Goal: Check status: Check status

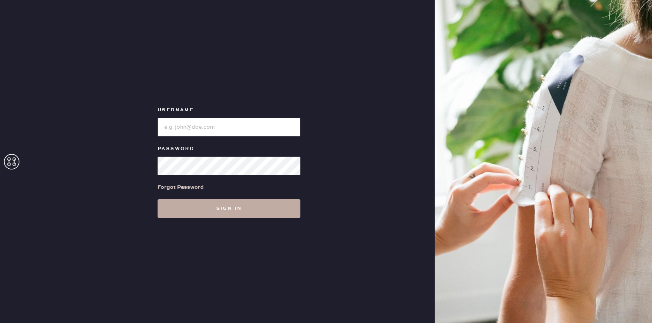
type input "[EMAIL_ADDRESS][DOMAIN_NAME]"
click at [227, 205] on button "Sign in" at bounding box center [229, 209] width 143 height 19
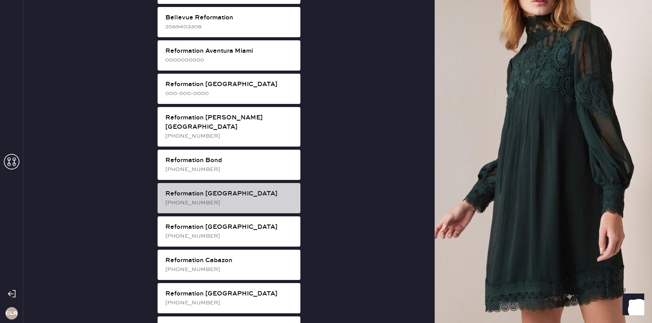
scroll to position [41, 0]
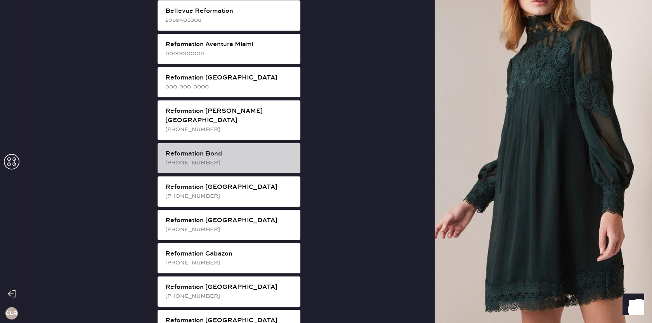
click at [231, 149] on div "Reformation Bond" at bounding box center [229, 153] width 129 height 9
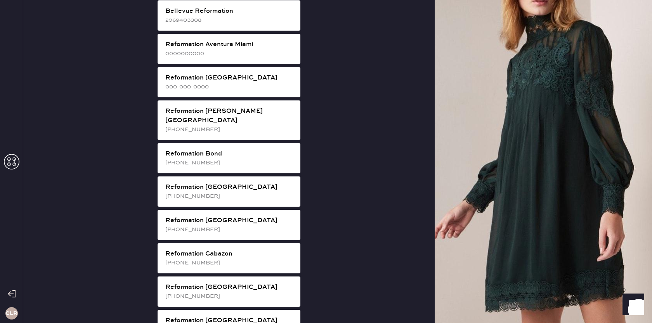
scroll to position [0, 0]
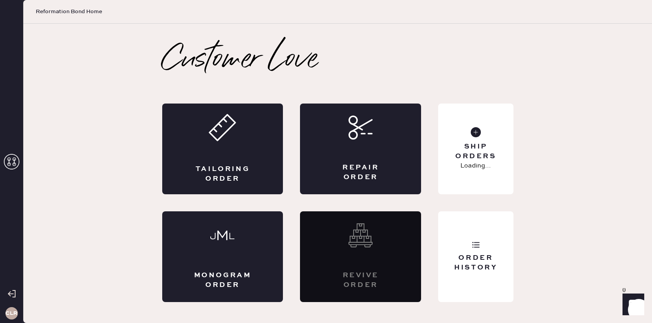
click at [14, 160] on use at bounding box center [12, 162] width 16 height 16
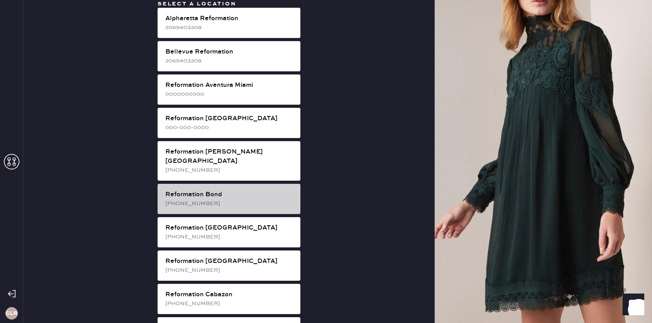
click at [233, 184] on div "Reformation Bond [PHONE_NUMBER]" at bounding box center [229, 199] width 143 height 30
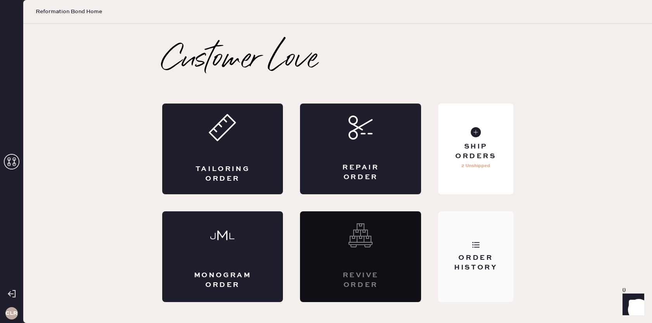
click at [456, 254] on div "Order History" at bounding box center [476, 263] width 63 height 19
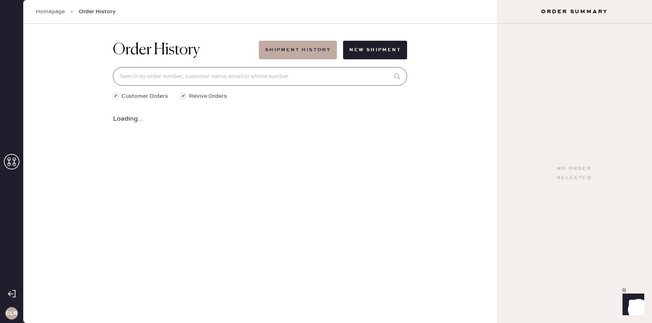
click at [267, 77] on input at bounding box center [260, 76] width 294 height 19
paste input "80480"
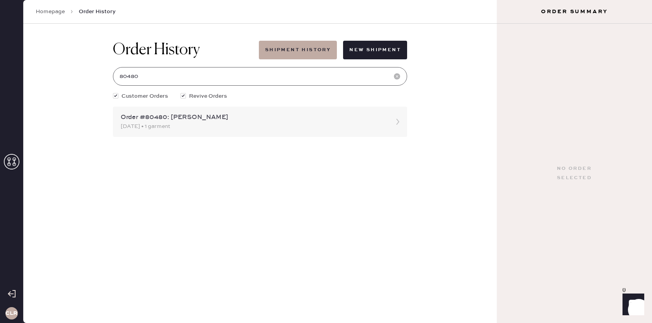
type input "80480"
click at [395, 123] on icon at bounding box center [398, 122] width 16 height 16
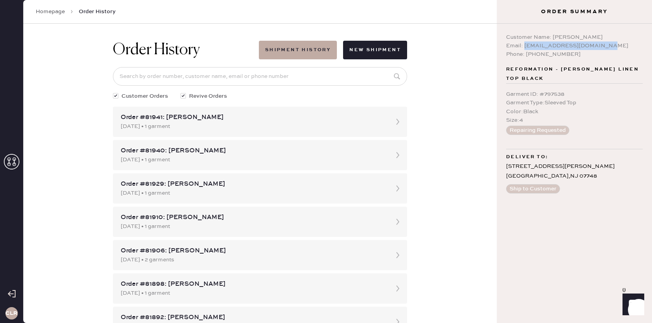
drag, startPoint x: 525, startPoint y: 47, endPoint x: 592, endPoint y: 47, distance: 67.2
click at [594, 47] on div "Email: [EMAIL_ADDRESS][DOMAIN_NAME]" at bounding box center [574, 46] width 137 height 9
copy div "[EMAIL_ADDRESS][DOMAIN_NAME]"
click at [255, 79] on input at bounding box center [260, 76] width 294 height 19
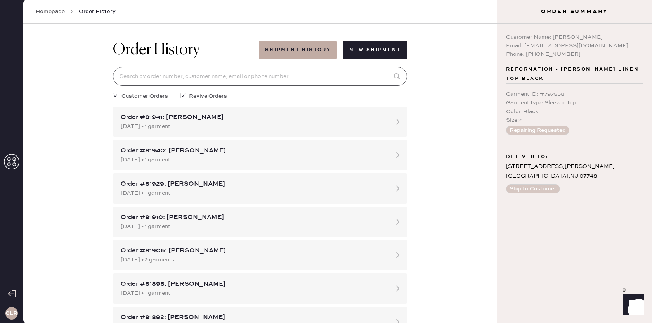
paste input "80637"
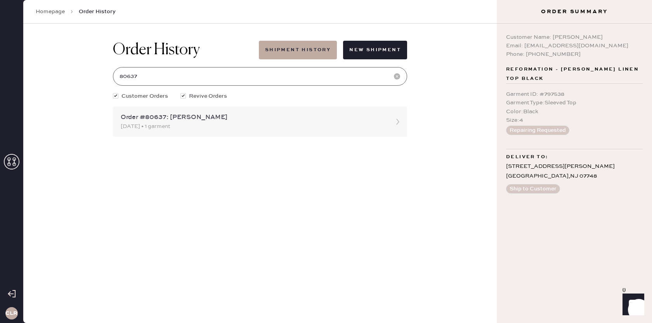
type input "80637"
click at [394, 122] on icon at bounding box center [398, 122] width 16 height 16
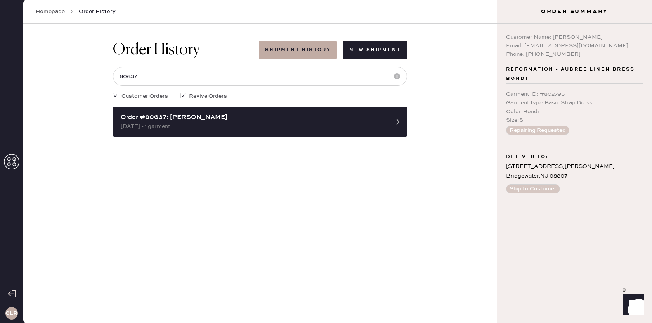
click at [563, 45] on div "Email: [EMAIL_ADDRESS][DOMAIN_NAME]" at bounding box center [574, 46] width 137 height 9
drag, startPoint x: 525, startPoint y: 47, endPoint x: 588, endPoint y: 45, distance: 63.0
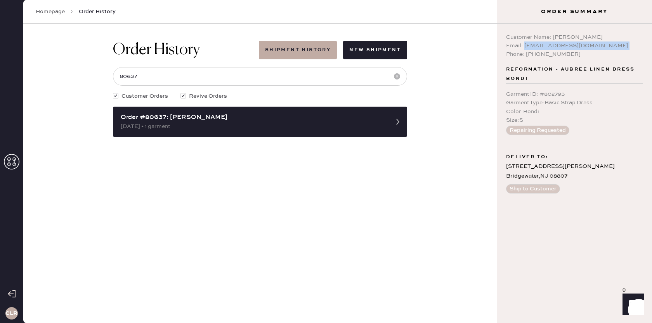
click at [588, 45] on div "Email: [EMAIL_ADDRESS][DOMAIN_NAME]" at bounding box center [574, 46] width 137 height 9
copy div "[EMAIL_ADDRESS][DOMAIN_NAME]"
